Goal: Check status: Check status

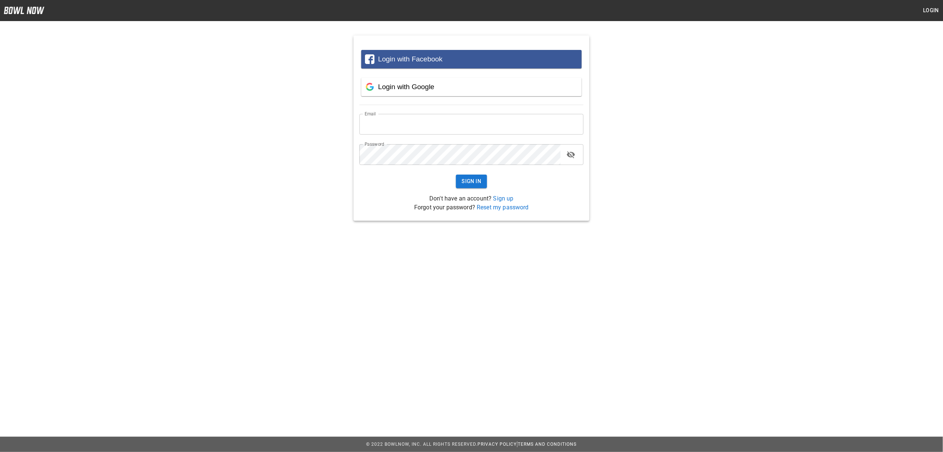
type input "**********"
click at [478, 184] on button "Sign In" at bounding box center [471, 182] width 31 height 14
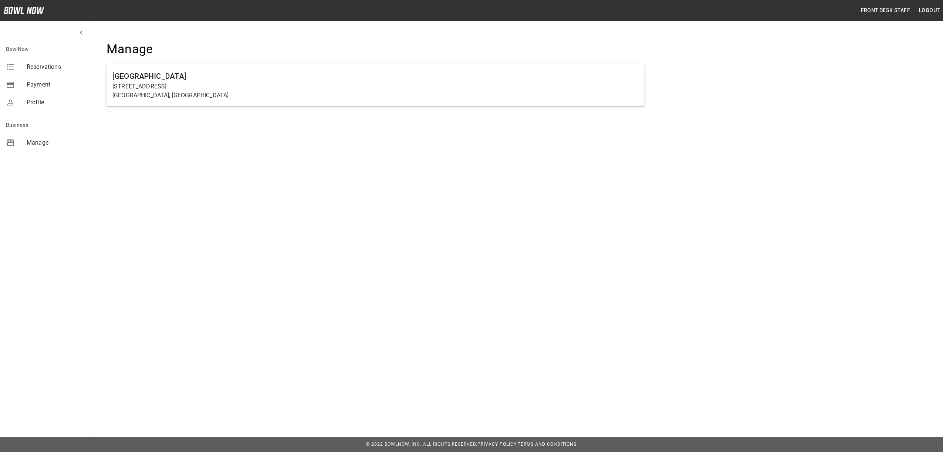
drag, startPoint x: 343, startPoint y: 95, endPoint x: 342, endPoint y: 99, distance: 4.6
click at [342, 94] on p "Farmington, MN" at bounding box center [375, 95] width 526 height 9
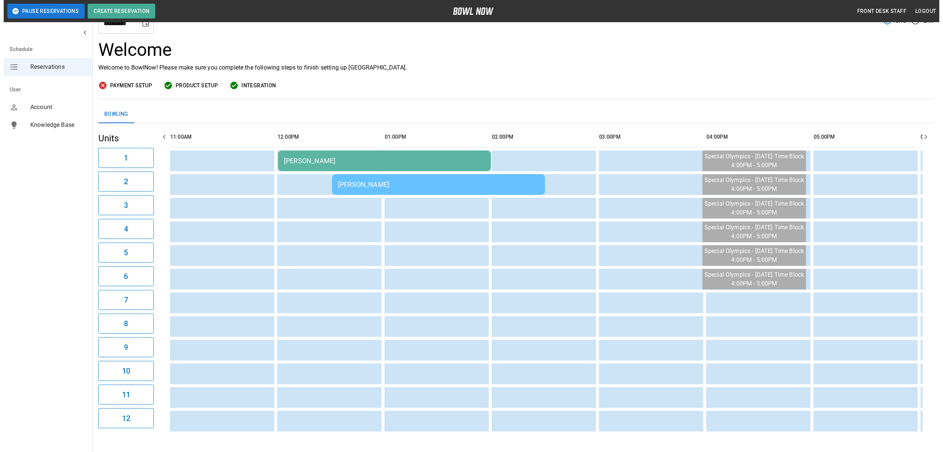
scroll to position [67, 0]
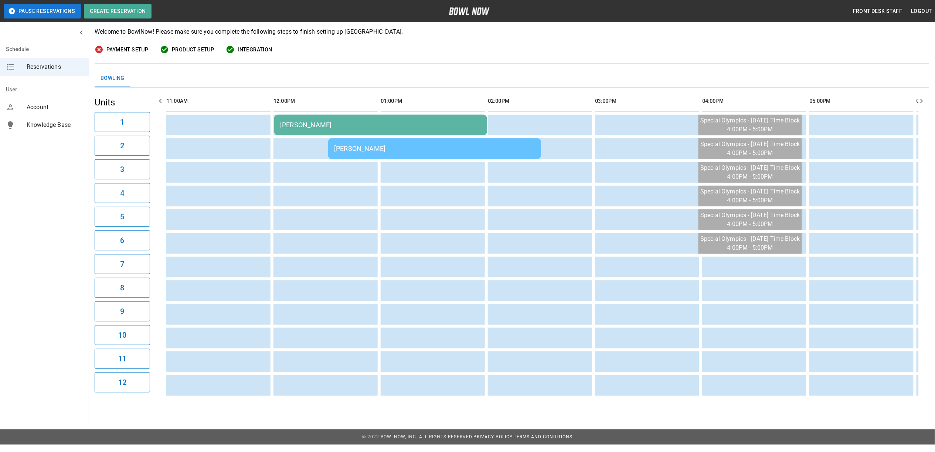
click at [349, 122] on div "[PERSON_NAME]" at bounding box center [380, 125] width 201 height 8
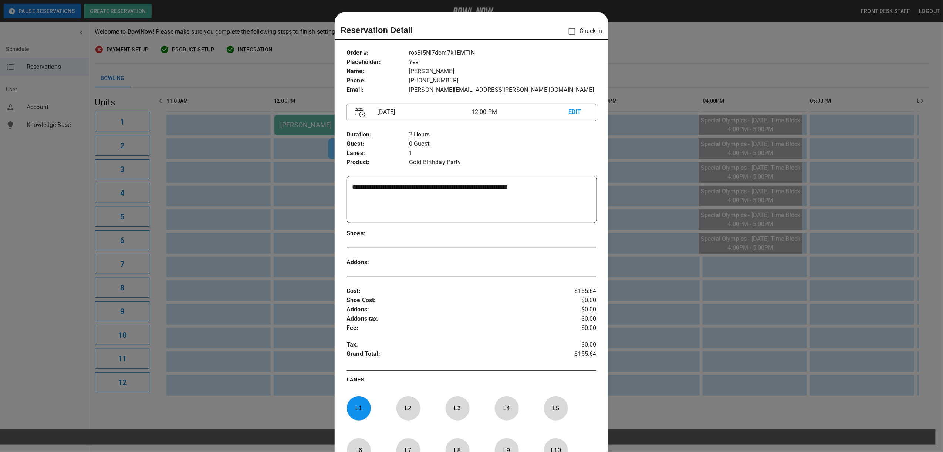
scroll to position [12, 0]
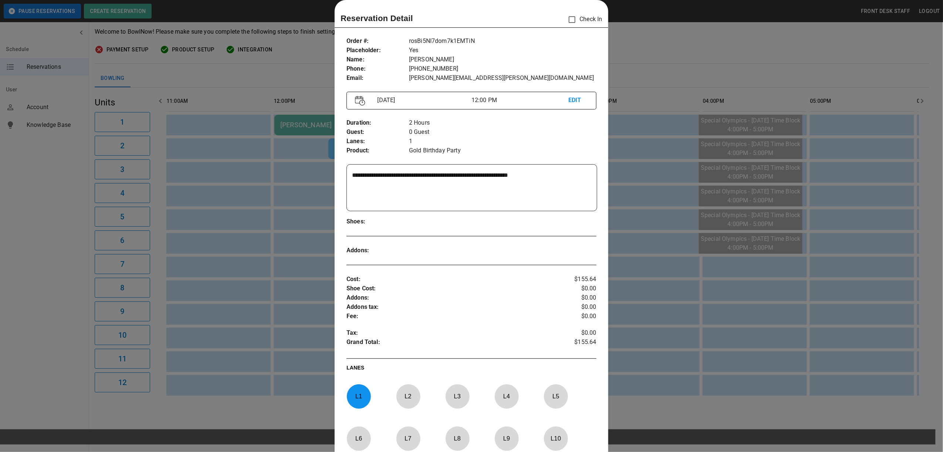
drag, startPoint x: 658, startPoint y: 54, endPoint x: 638, endPoint y: 57, distance: 20.2
click at [658, 54] on div at bounding box center [471, 226] width 943 height 452
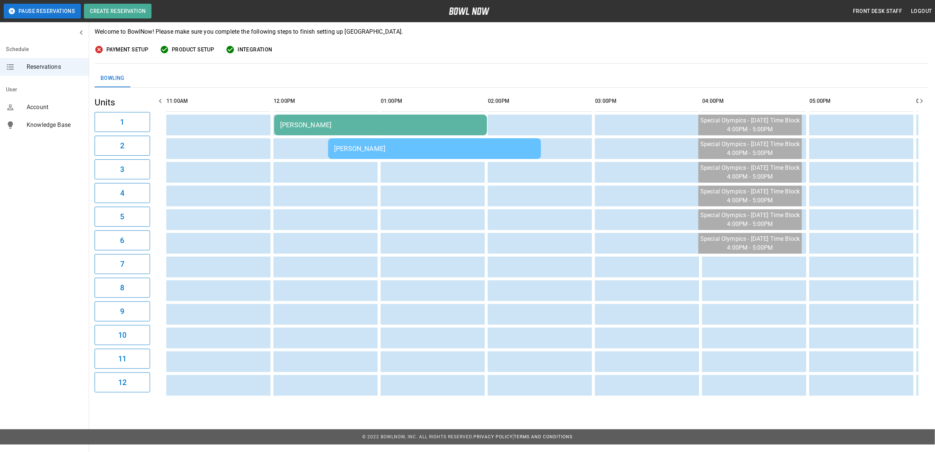
click at [418, 155] on td "[PERSON_NAME]" at bounding box center [434, 148] width 213 height 21
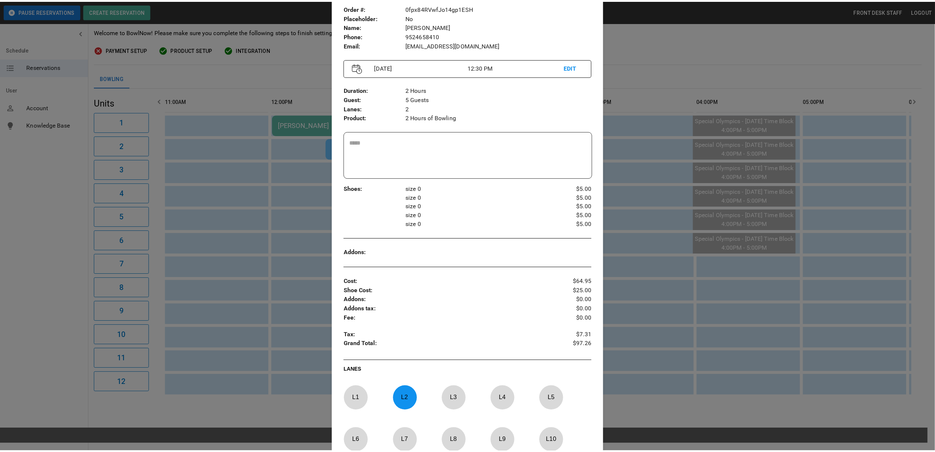
scroll to position [61, 0]
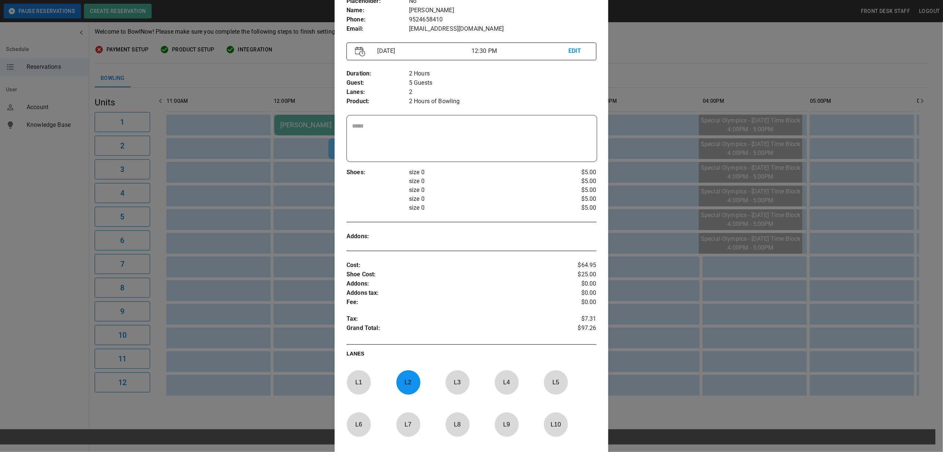
drag, startPoint x: 660, startPoint y: 37, endPoint x: 629, endPoint y: 46, distance: 32.6
click at [660, 37] on div at bounding box center [471, 226] width 943 height 452
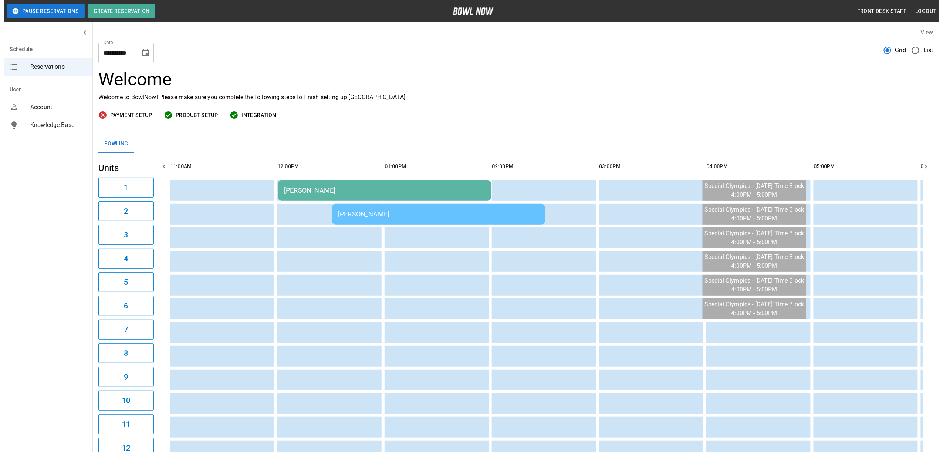
scroll to position [67, 0]
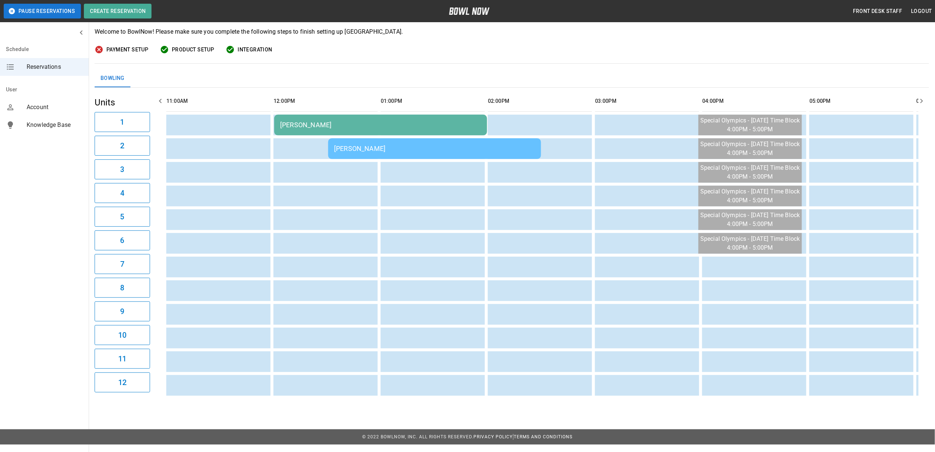
click at [402, 150] on div "[PERSON_NAME]" at bounding box center [434, 149] width 201 height 8
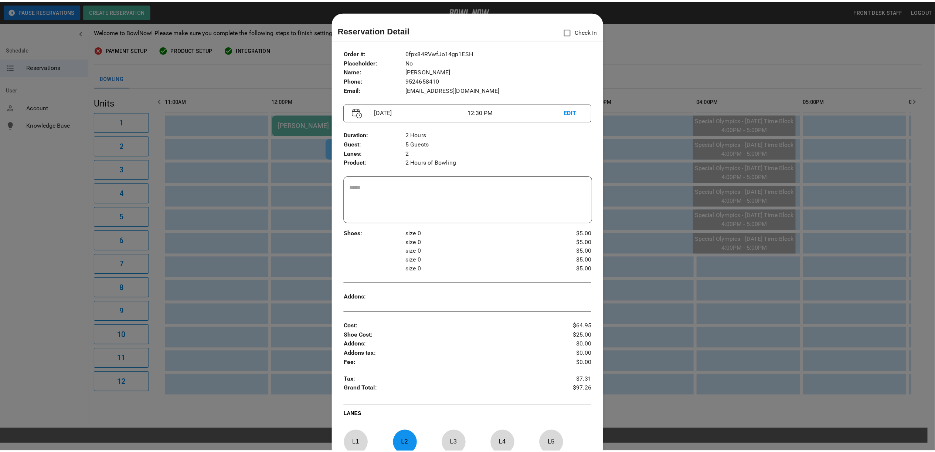
scroll to position [12, 0]
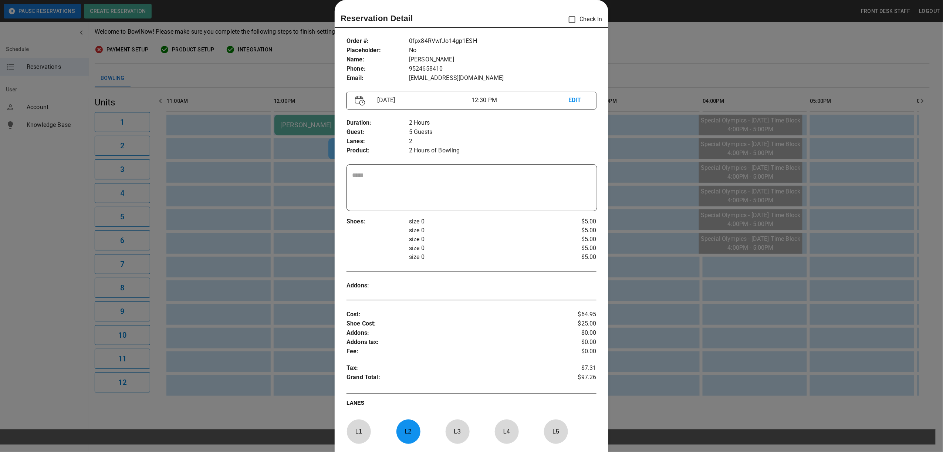
drag, startPoint x: 702, startPoint y: 42, endPoint x: 688, endPoint y: 44, distance: 13.6
click at [702, 42] on div at bounding box center [471, 226] width 943 height 452
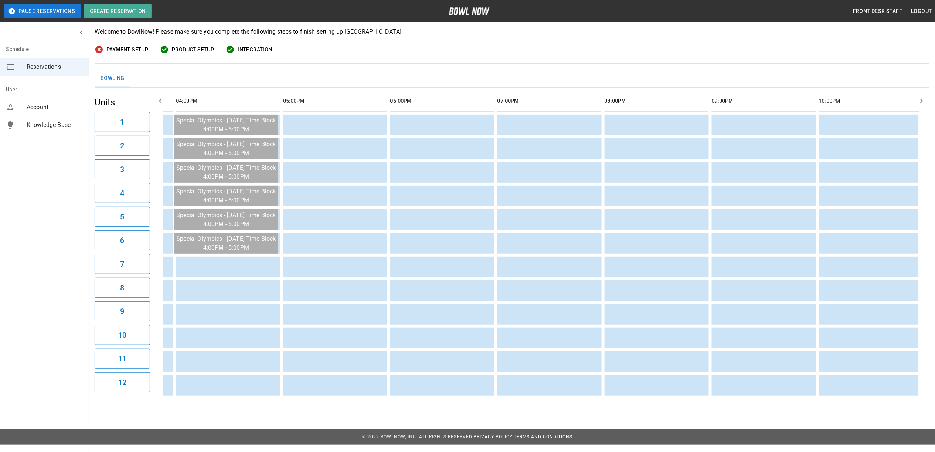
scroll to position [0, 0]
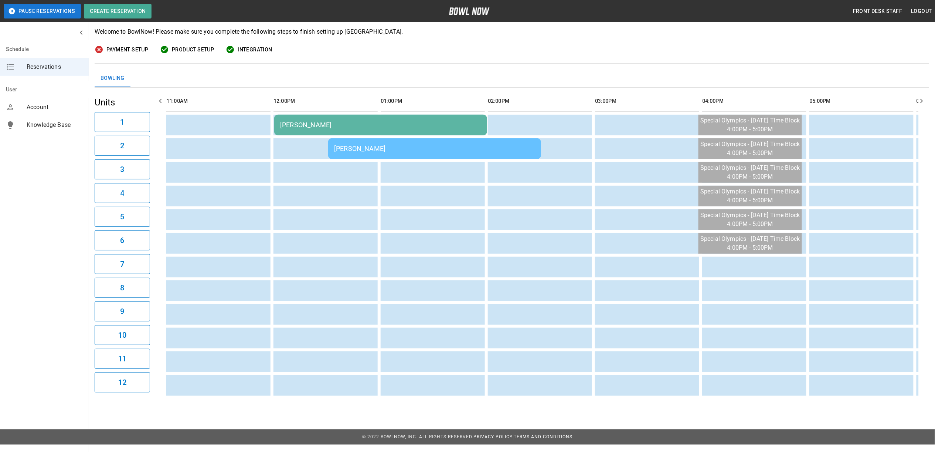
click at [487, 54] on div "Payment Setup Product Setup Integration" at bounding box center [512, 49] width 835 height 9
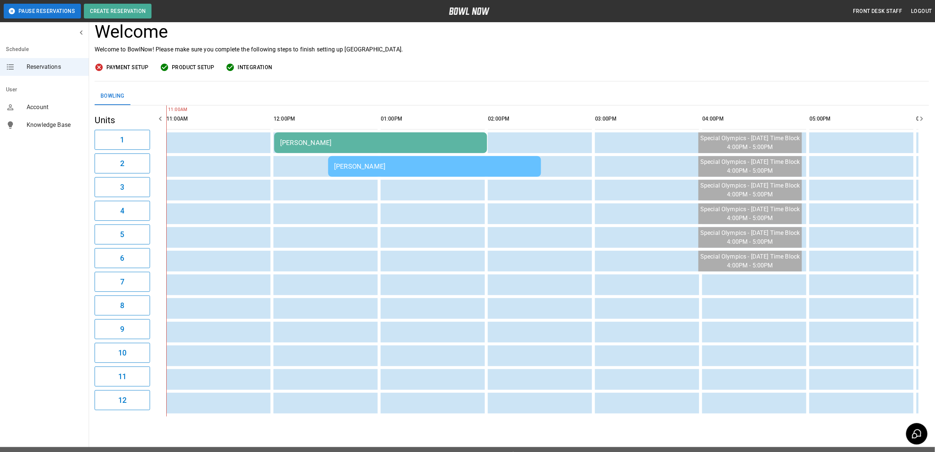
click at [569, 63] on div "Payment Setup Product Setup Integration" at bounding box center [512, 67] width 835 height 9
